Goal: Check status: Check status

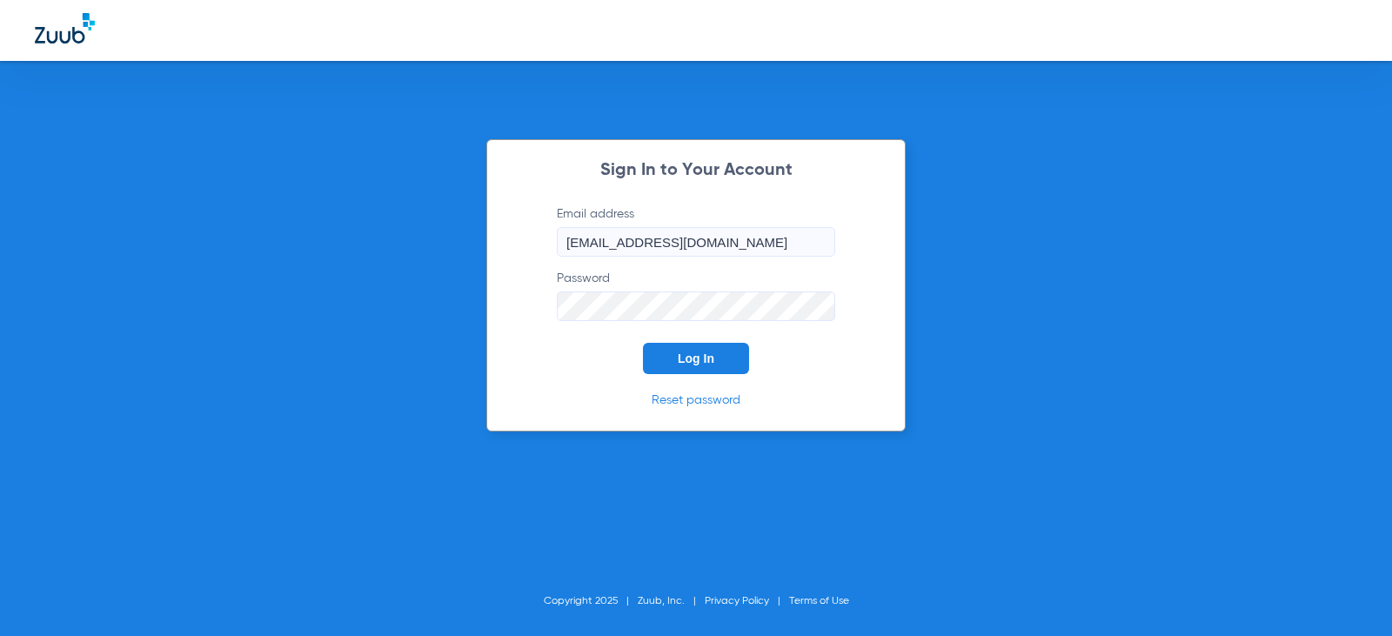
click at [676, 351] on button "Log In" at bounding box center [696, 358] width 106 height 31
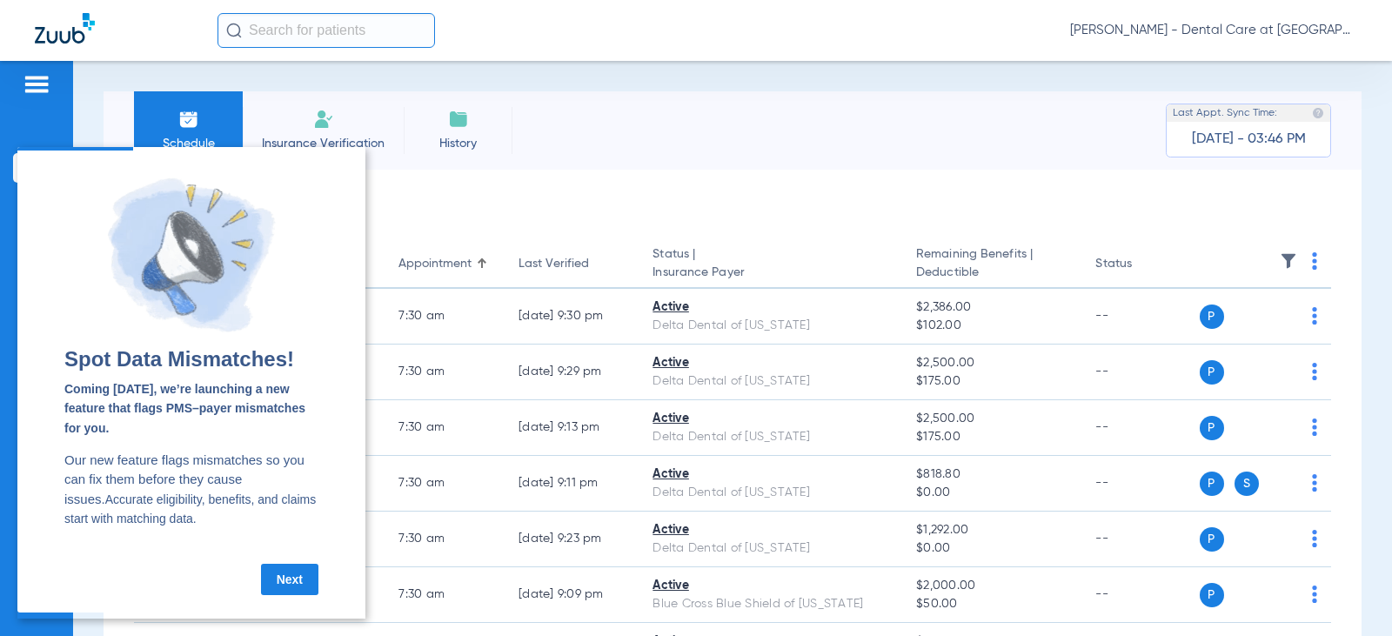
click at [276, 573] on link "Next" at bounding box center [289, 579] width 57 height 31
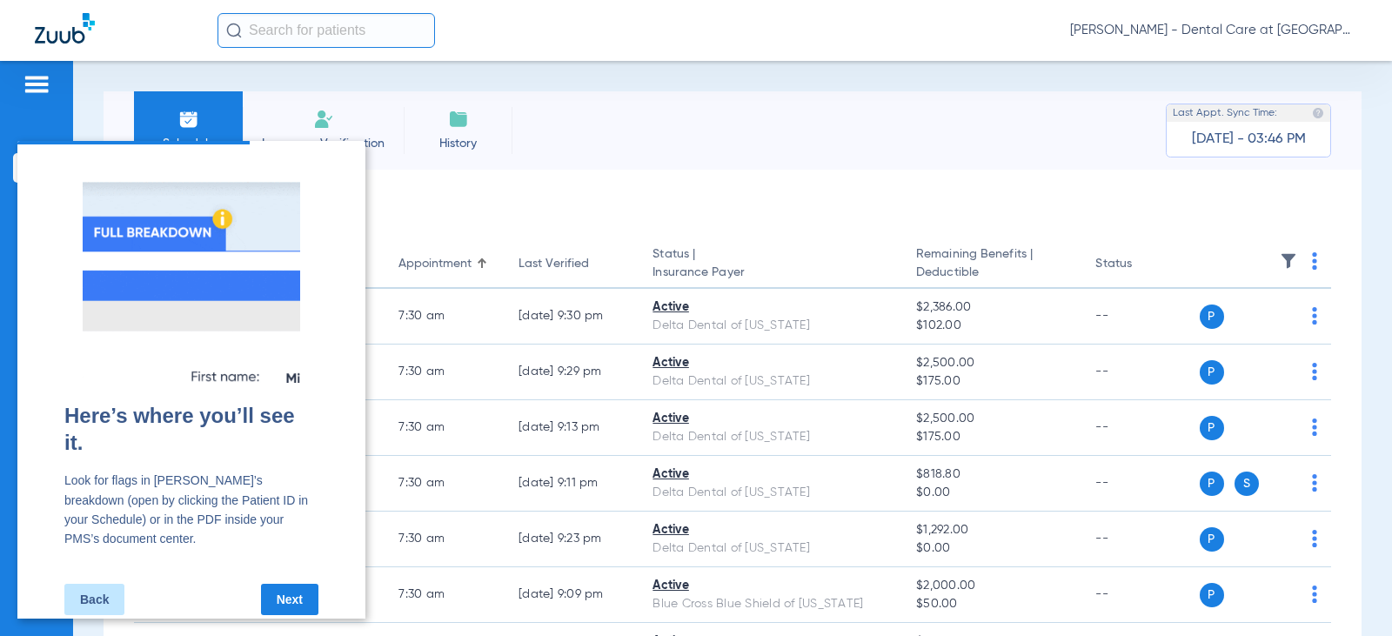
click at [288, 595] on link "Next" at bounding box center [289, 599] width 57 height 31
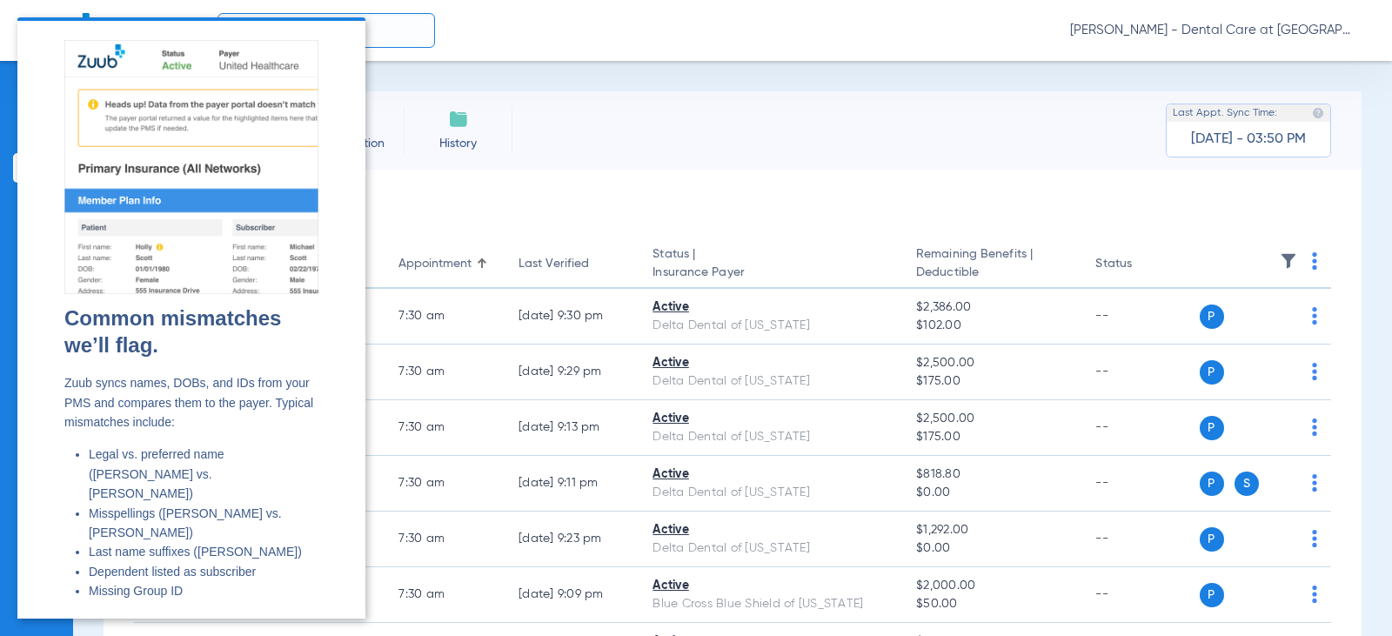
click at [492, 125] on li "History" at bounding box center [458, 130] width 109 height 78
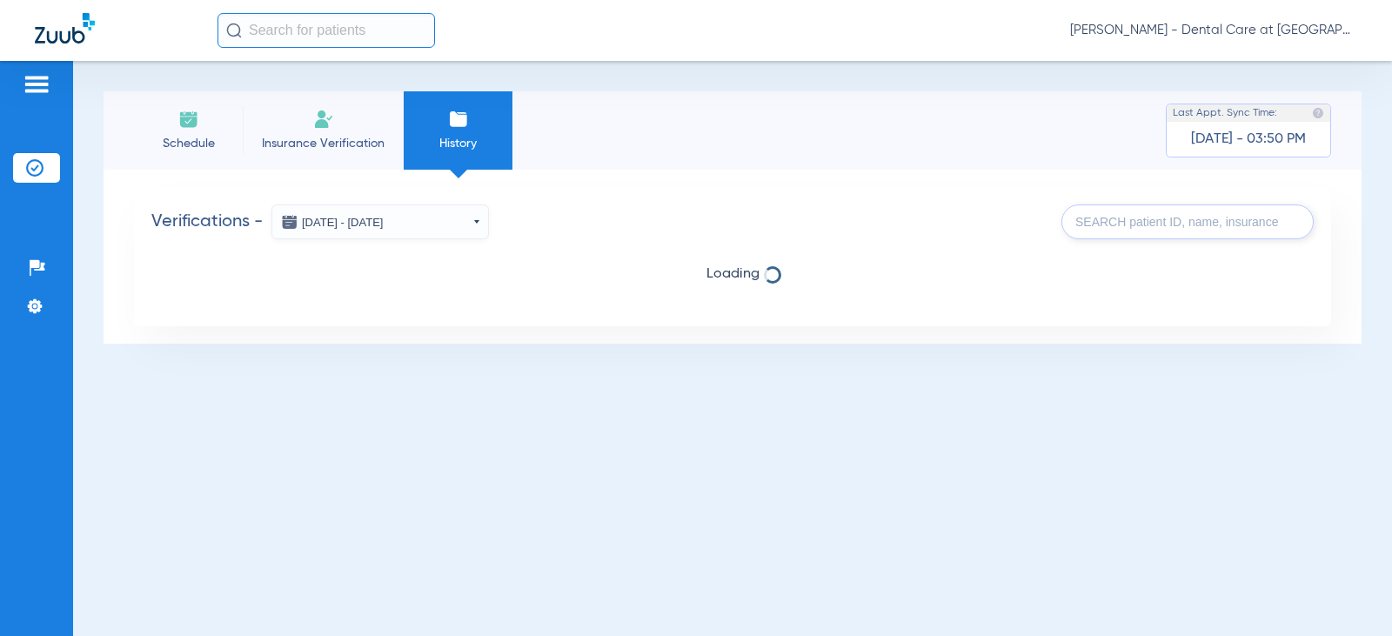
click at [415, 473] on div "Schedule Insurance Verification History Last Appt. Sync Time: [DATE] - 03:50 PM…" at bounding box center [732, 348] width 1319 height 575
click at [421, 459] on div "Schedule Insurance Verification History Last Appt. Sync Time: [DATE] - 03:50 PM…" at bounding box center [732, 348] width 1319 height 575
click at [433, 149] on span "History" at bounding box center [458, 143] width 83 height 17
click at [230, 140] on li "Schedule" at bounding box center [188, 130] width 109 height 78
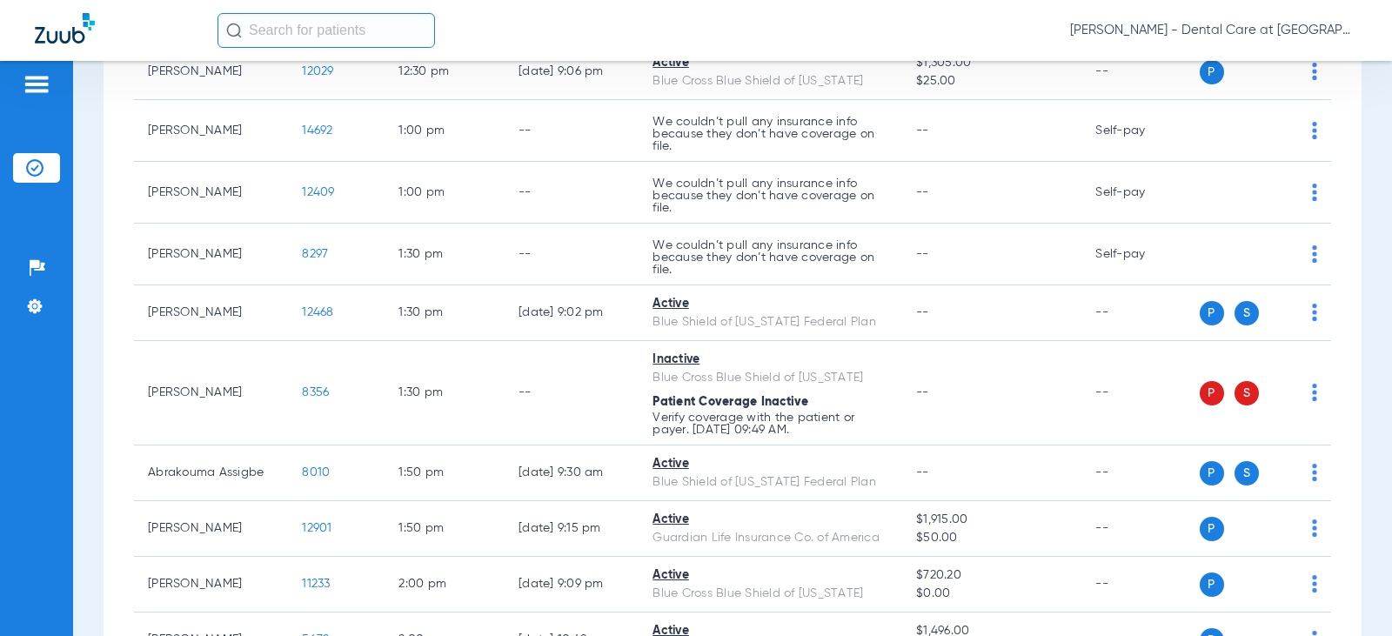
scroll to position [2263, 0]
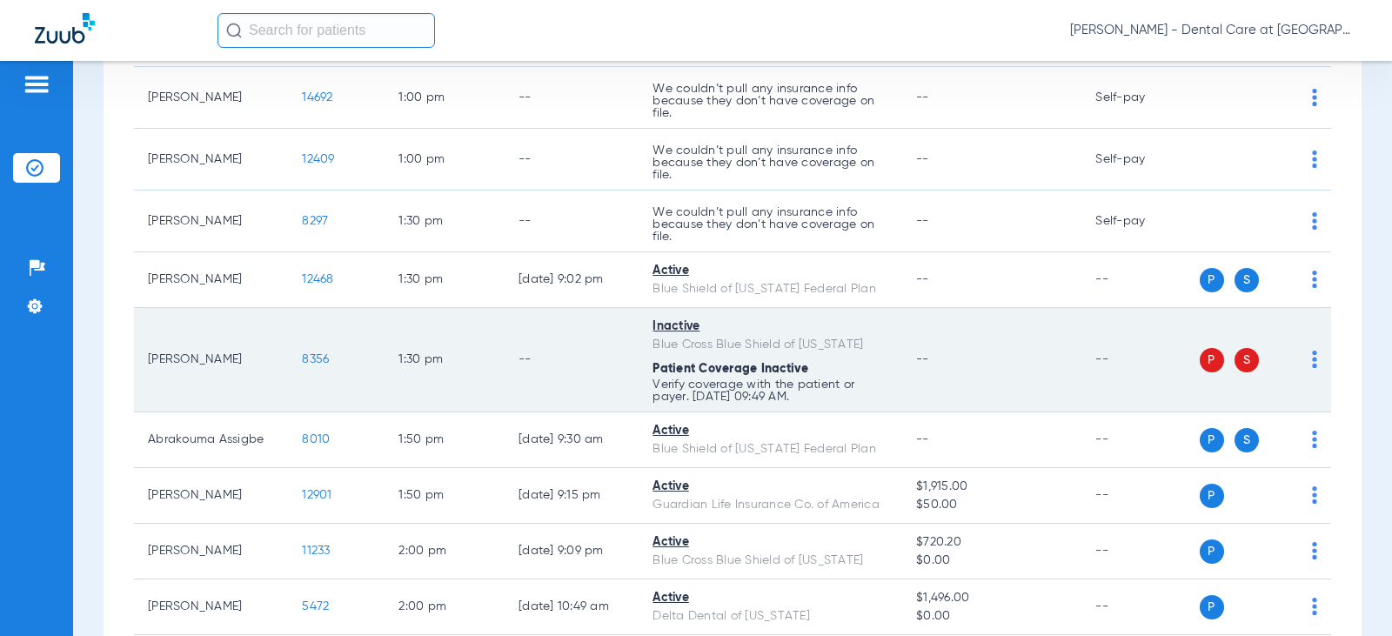
click at [552, 340] on td "--" at bounding box center [572, 360] width 134 height 104
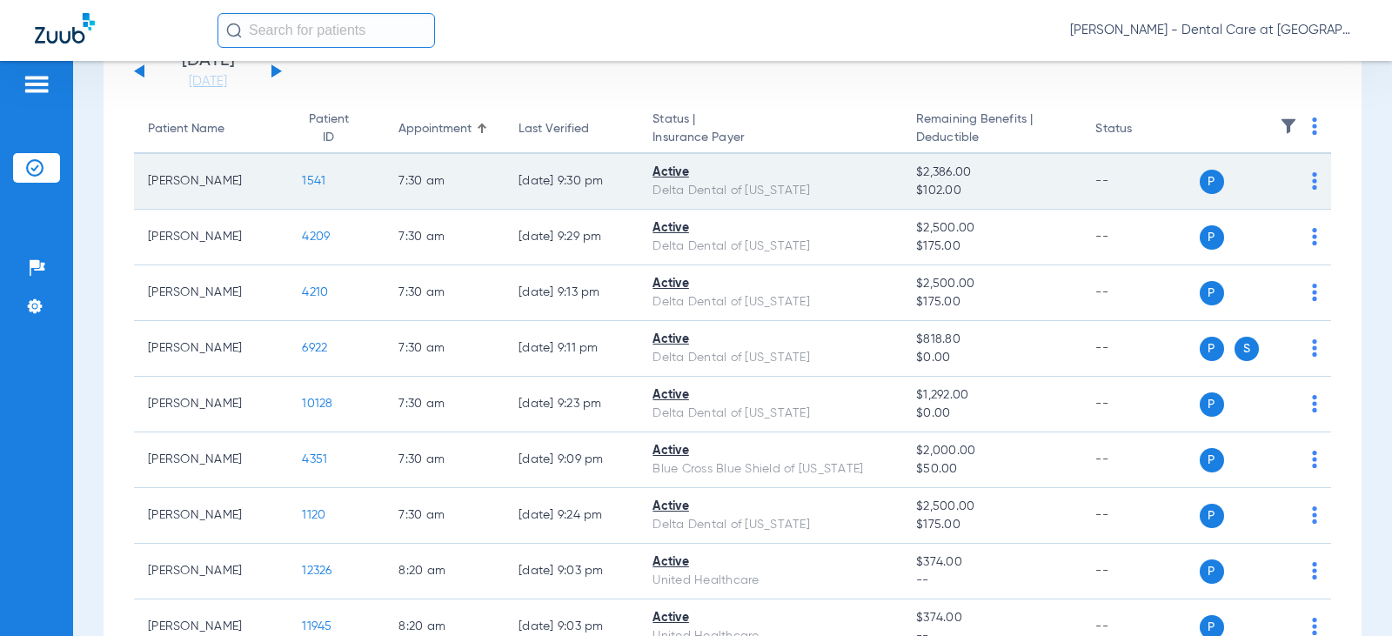
scroll to position [0, 0]
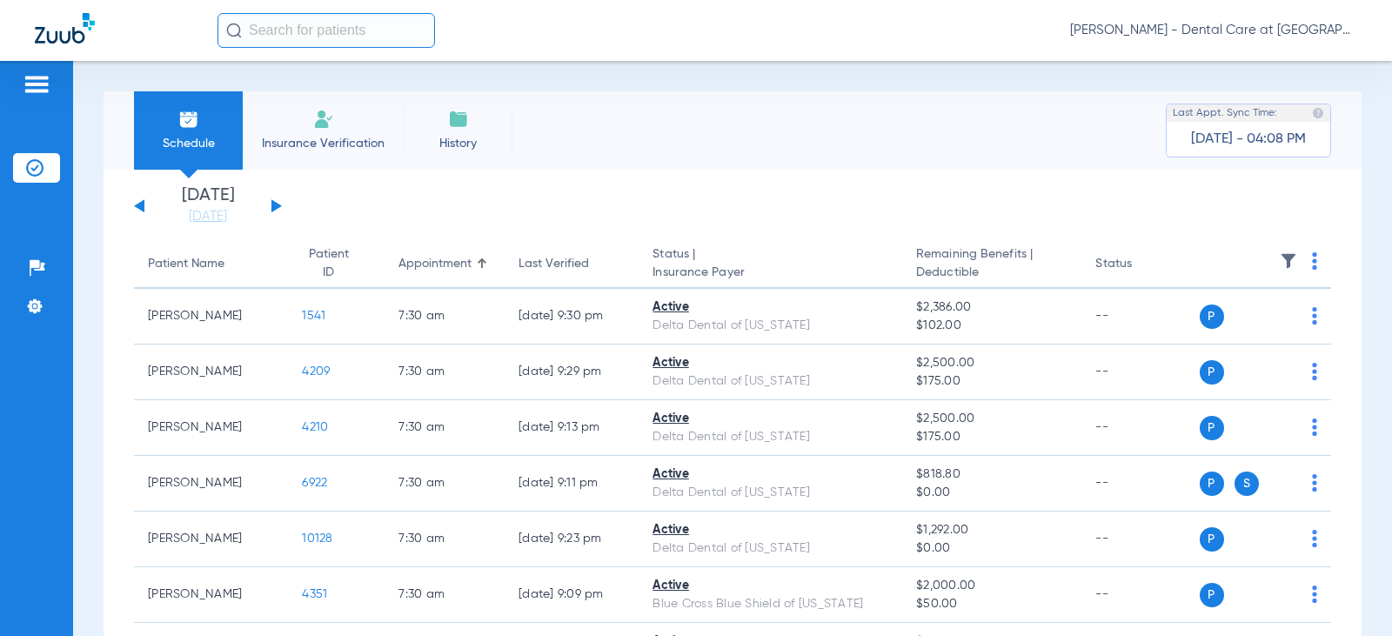
click at [280, 198] on div "[DATE] [DATE] [DATE] [DATE] [DATE] [DATE] [DATE] [DATE] [DATE] [DATE] [DATE] [D…" at bounding box center [208, 206] width 148 height 38
click at [280, 202] on div "[DATE] [DATE] [DATE] [DATE] [DATE] [DATE] [DATE] [DATE] [DATE] [DATE] [DATE] [D…" at bounding box center [208, 206] width 148 height 38
click at [273, 205] on button at bounding box center [277, 205] width 10 height 13
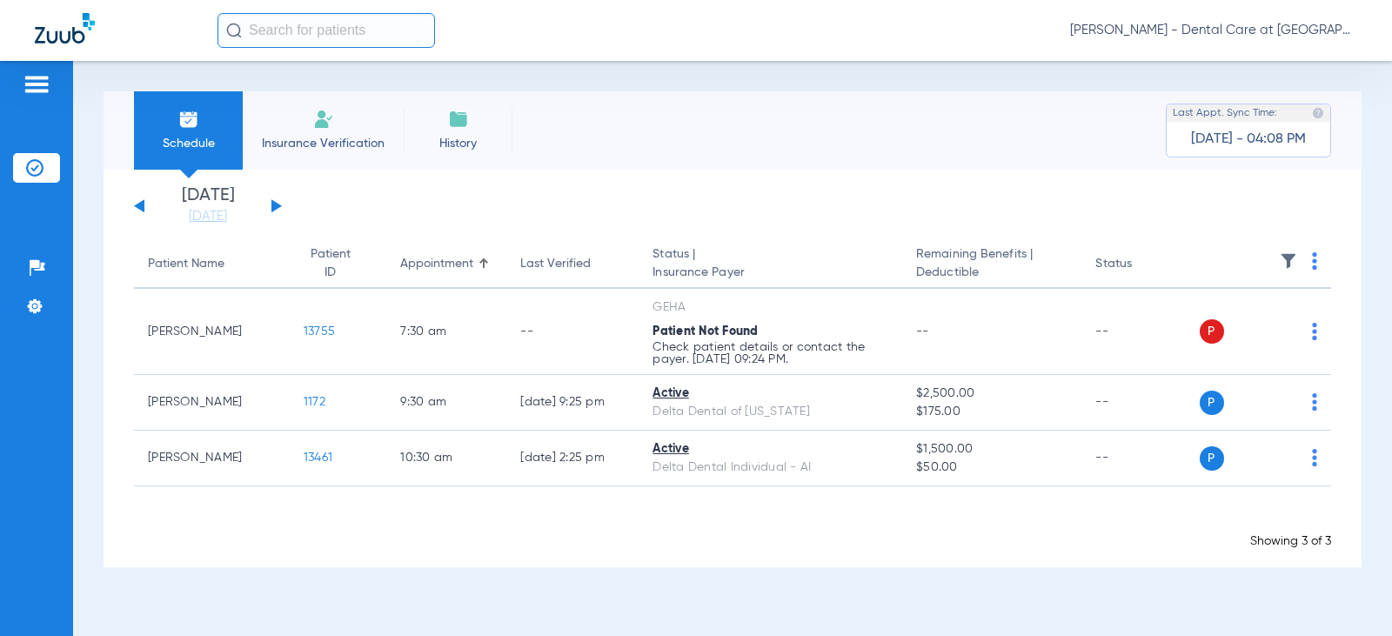
click at [273, 205] on button at bounding box center [277, 205] width 10 height 13
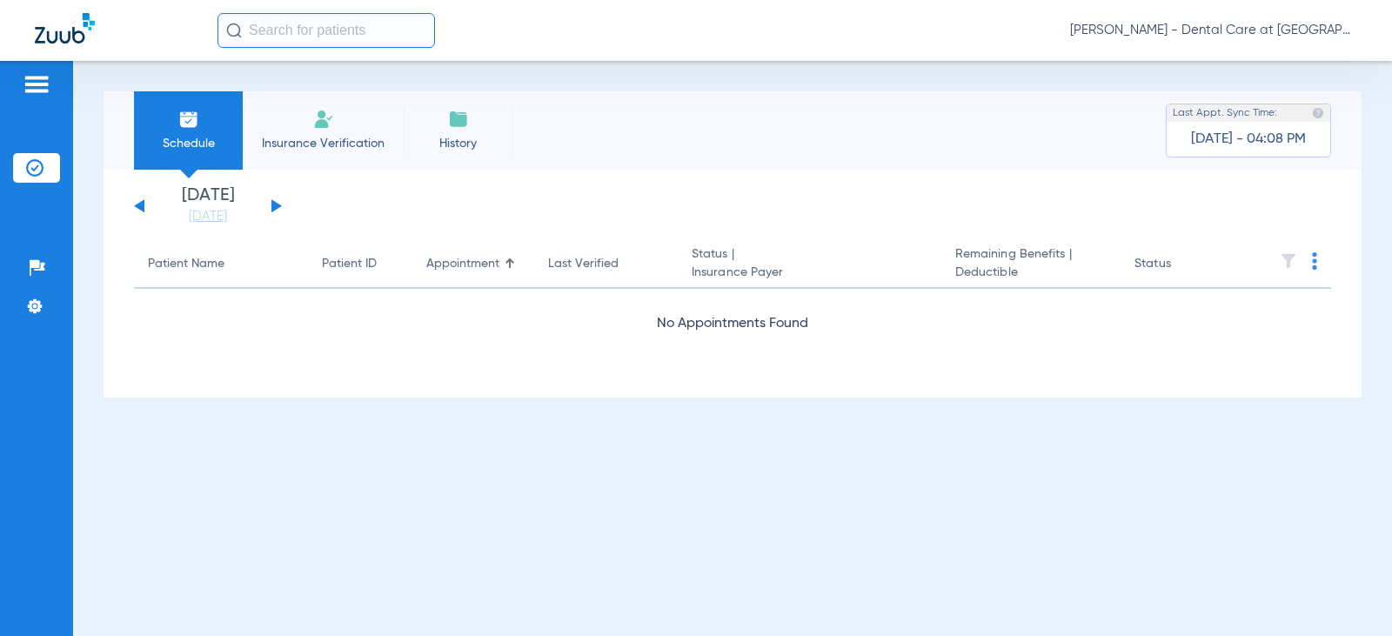
click at [277, 202] on div "[DATE] [DATE] [DATE] [DATE] [DATE] [DATE] [DATE] [DATE] [DATE] [DATE] [DATE] [D…" at bounding box center [208, 206] width 148 height 38
click at [273, 202] on button at bounding box center [277, 205] width 10 height 13
click at [272, 206] on button at bounding box center [277, 205] width 10 height 13
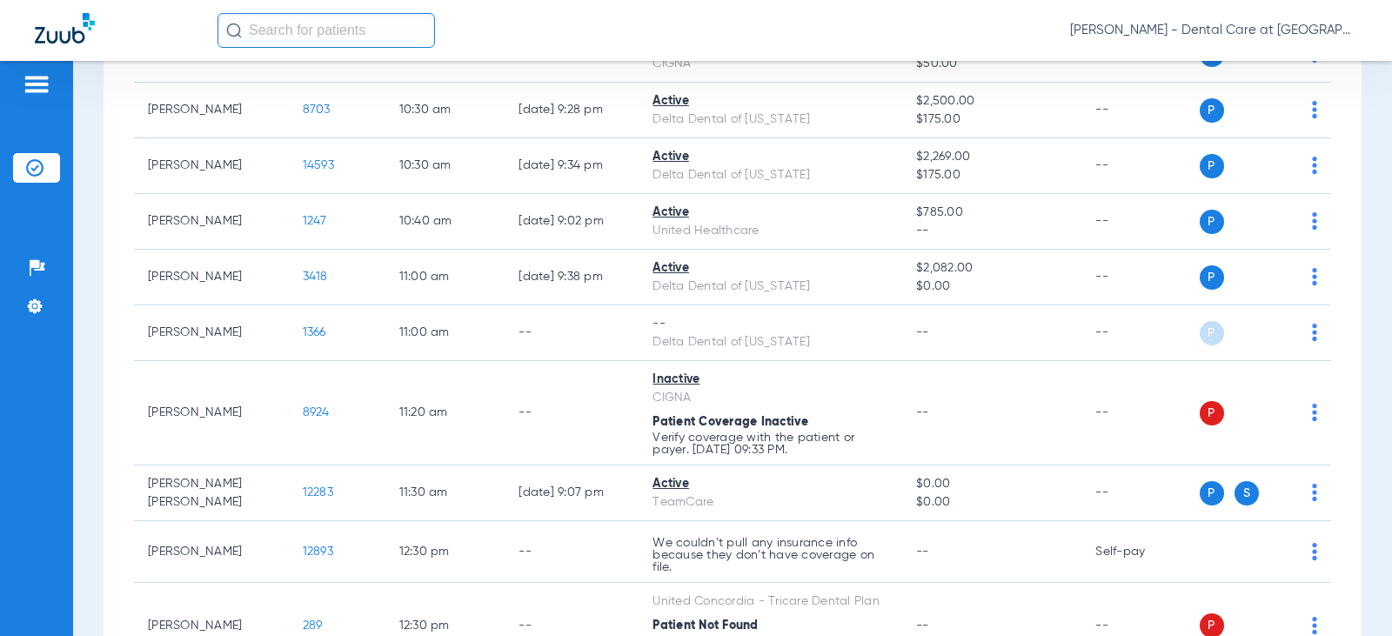
scroll to position [1044, 0]
